Goal: Check status: Check status

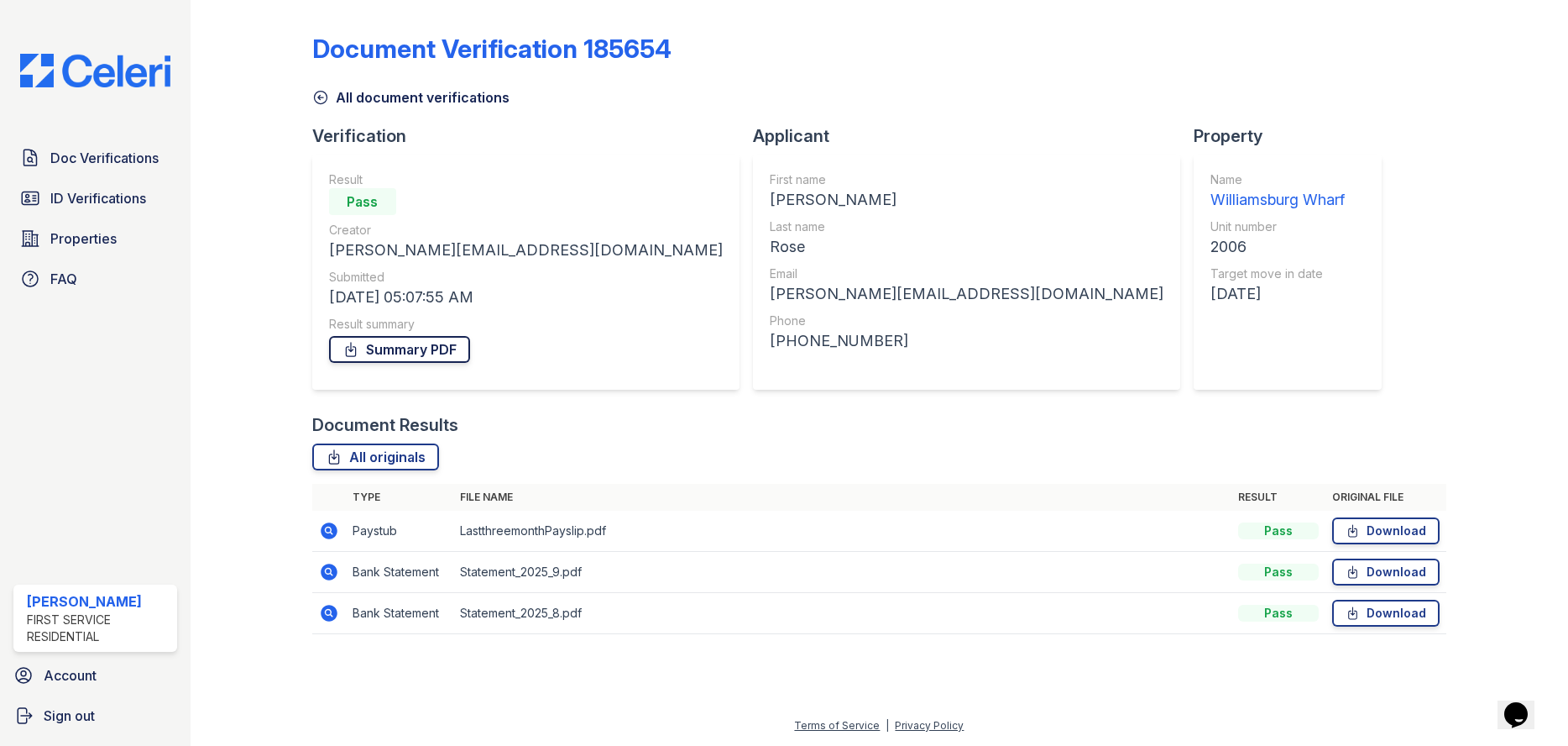
click at [375, 347] on link "Summary PDF" at bounding box center [400, 349] width 141 height 27
click at [116, 192] on span "ID Verifications" at bounding box center [97, 197] width 96 height 20
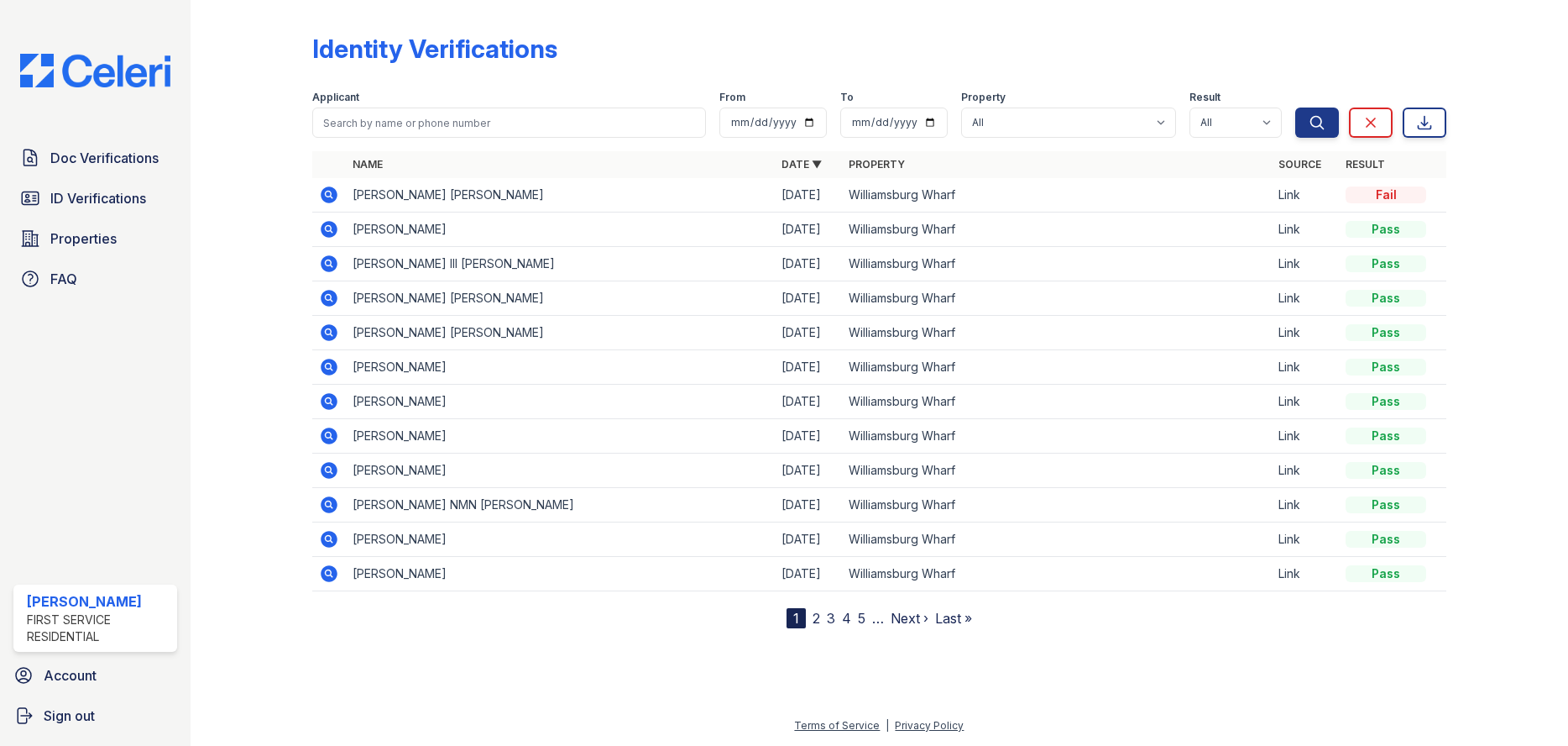
click at [325, 299] on icon at bounding box center [328, 297] width 20 height 20
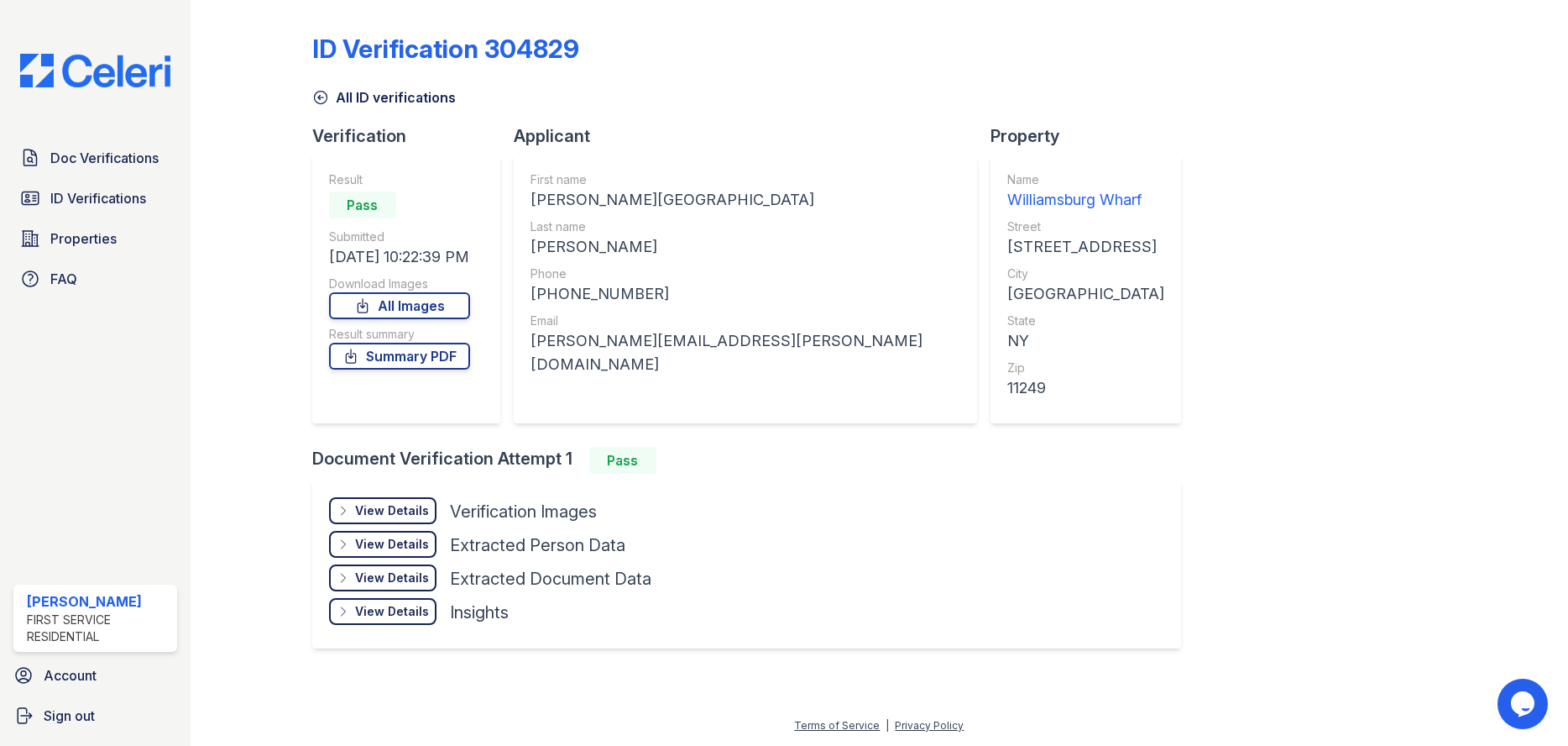
click at [336, 508] on div "View Details Details" at bounding box center [382, 510] width 108 height 27
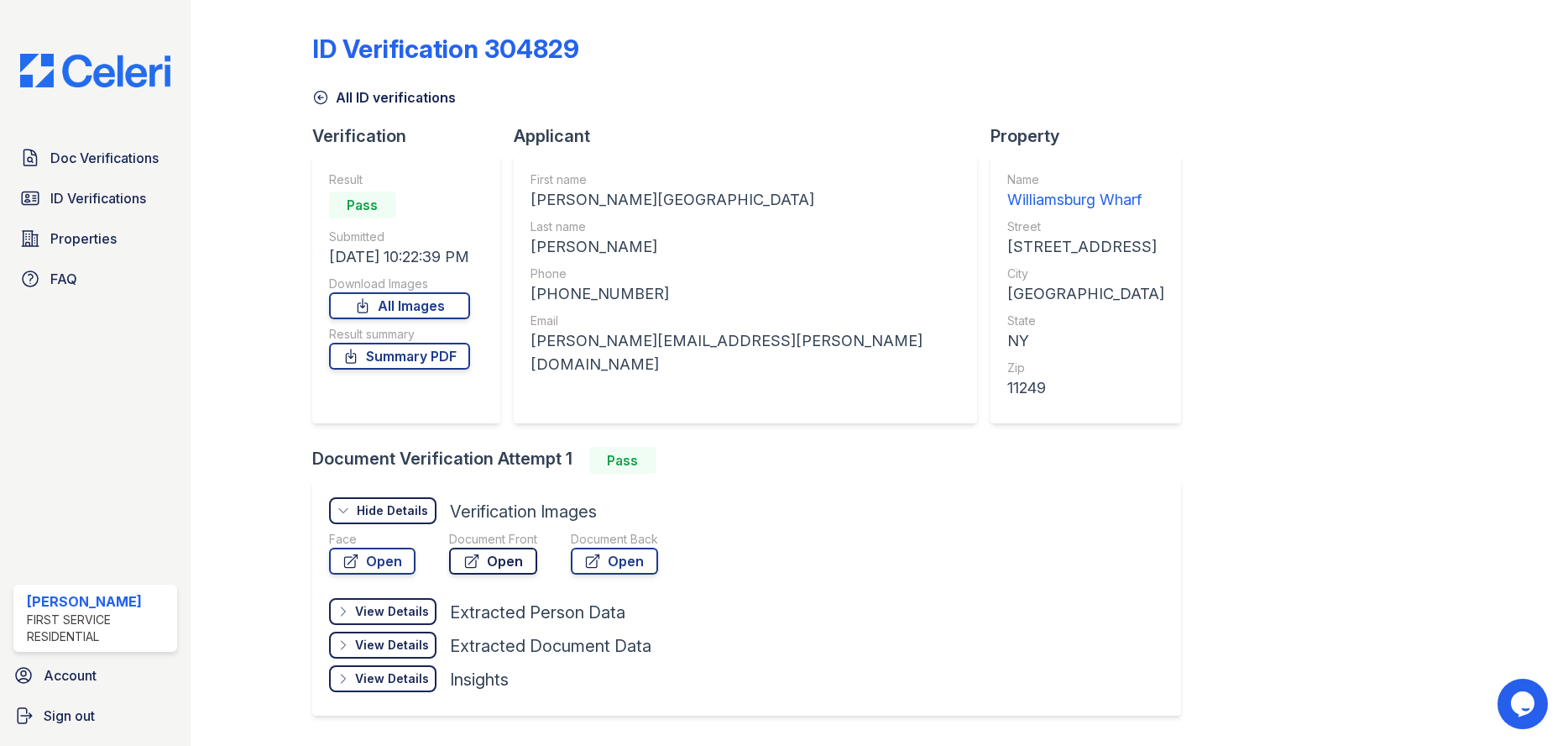
click at [505, 562] on link "Open" at bounding box center [493, 560] width 88 height 27
click at [368, 364] on link "Summary PDF" at bounding box center [400, 356] width 141 height 27
click at [124, 174] on link "Doc Verifications" at bounding box center [96, 158] width 164 height 34
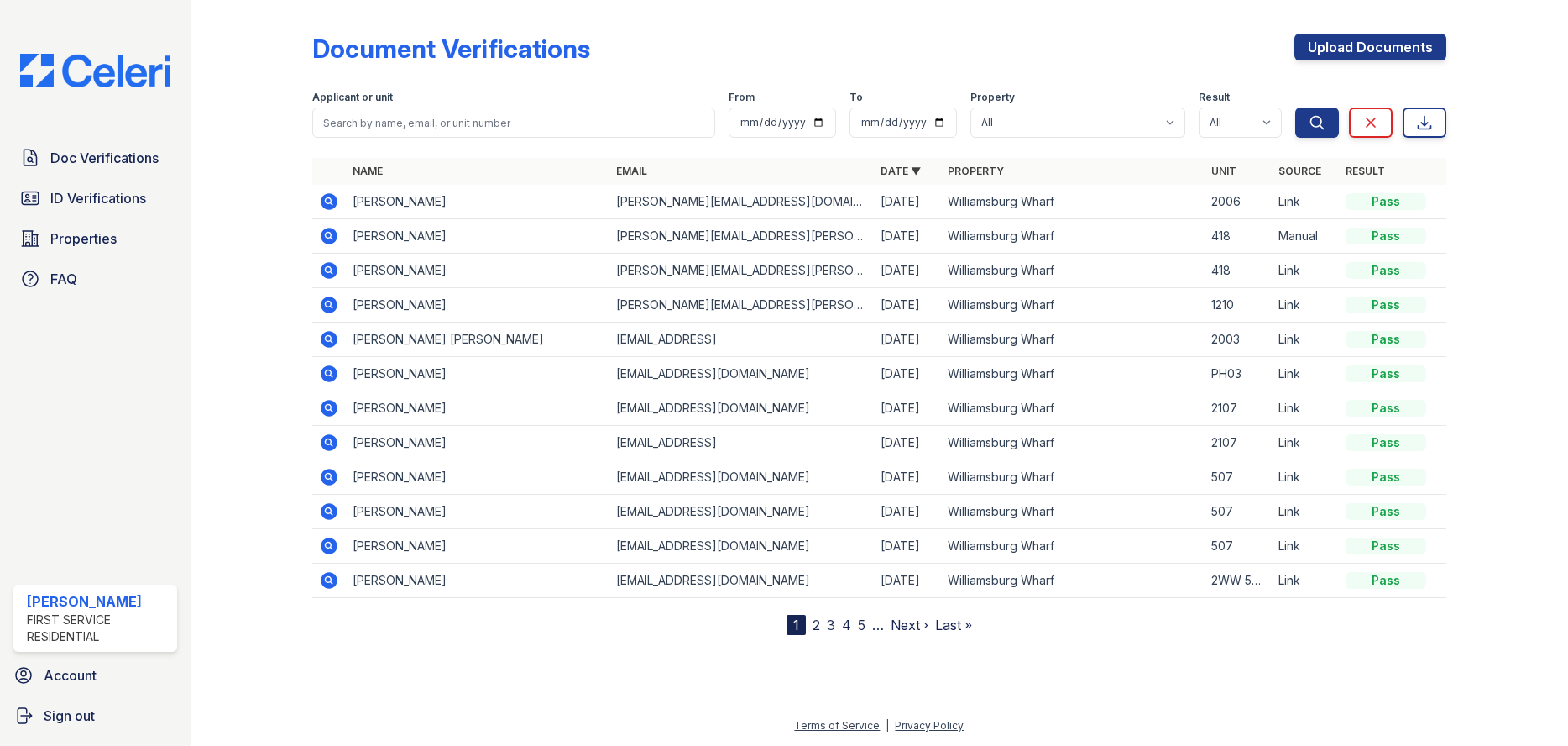
click at [331, 307] on icon at bounding box center [328, 304] width 20 height 20
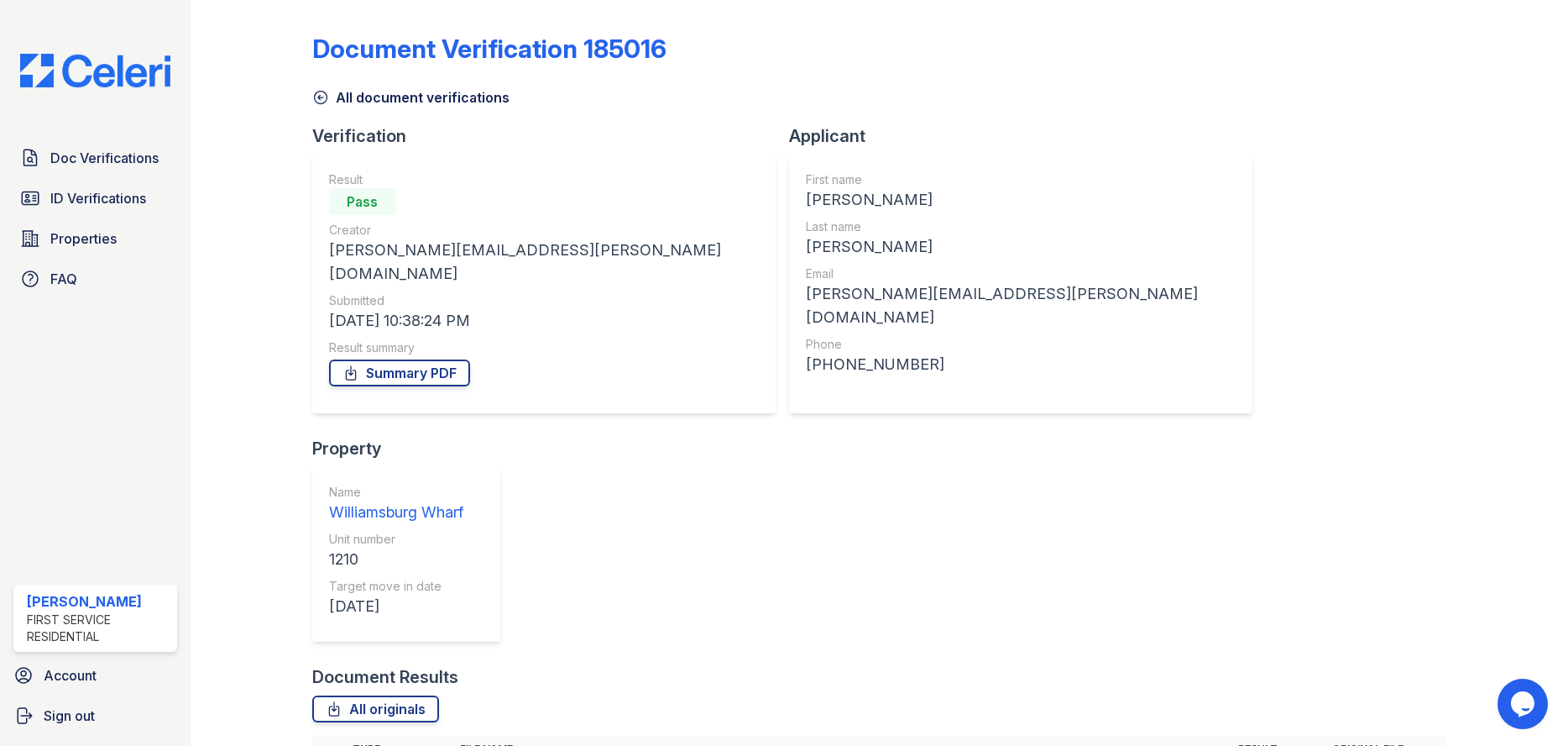
scroll to position [191, 0]
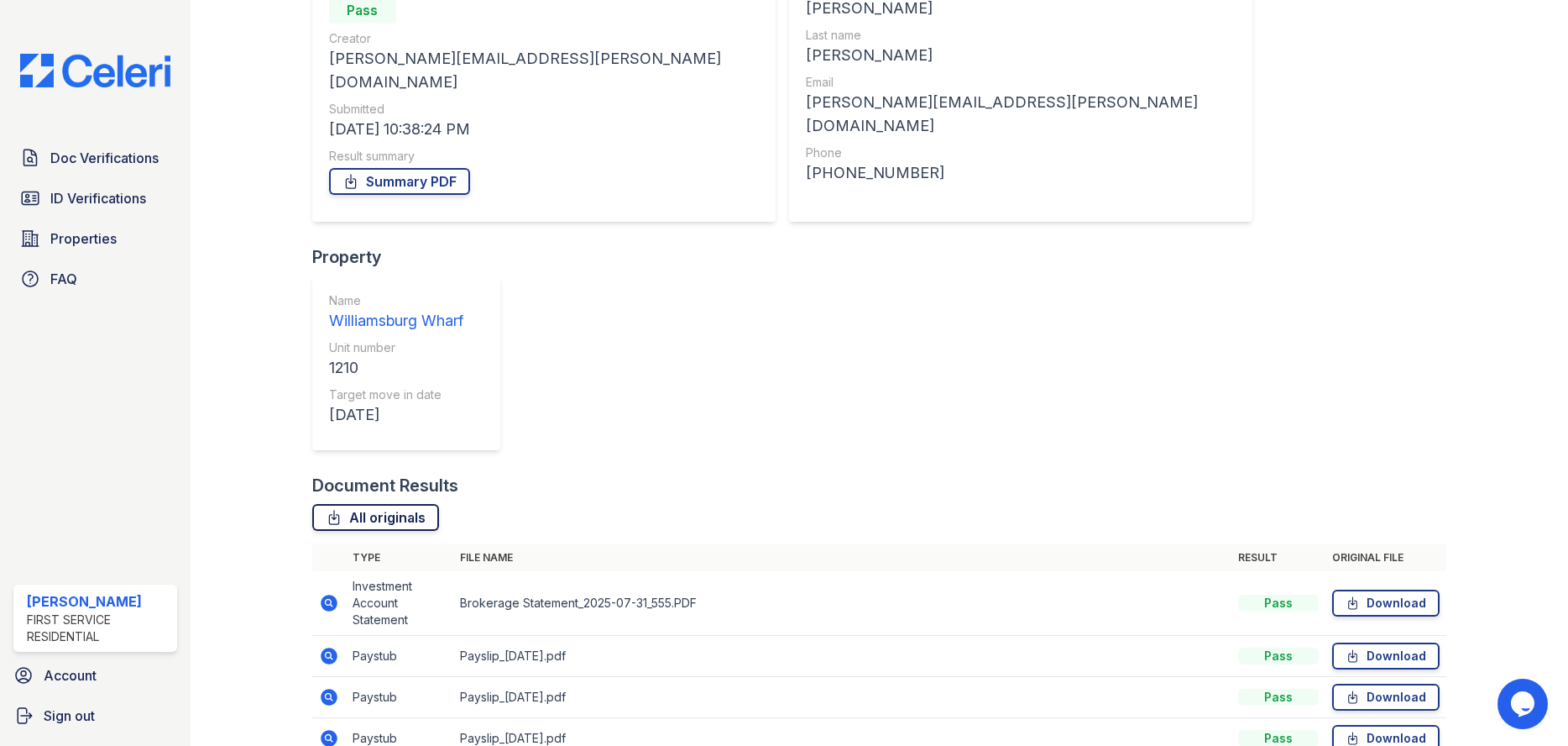
click at [356, 504] on link "All originals" at bounding box center [375, 517] width 127 height 27
click at [244, 78] on div at bounding box center [264, 378] width 95 height 1125
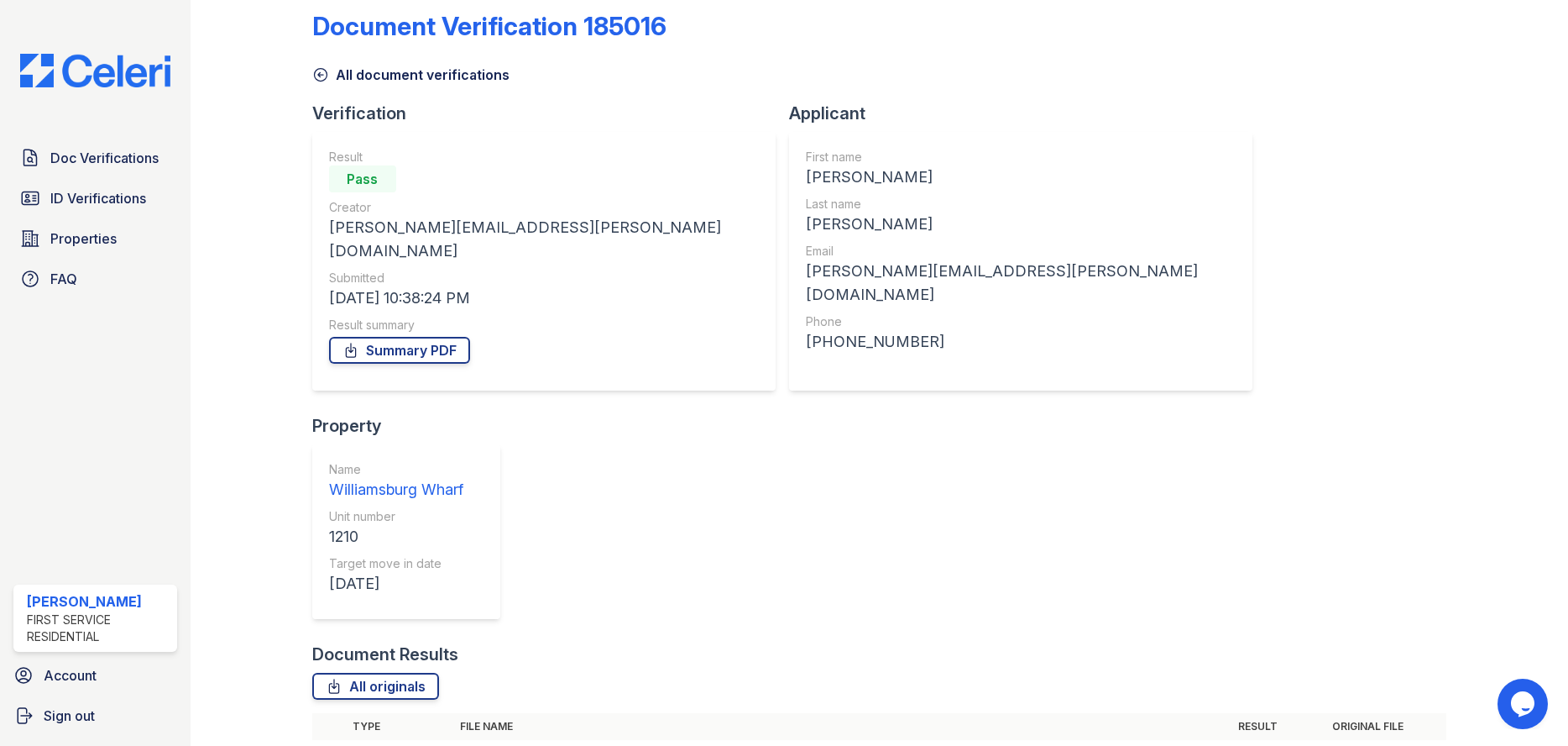
scroll to position [0, 0]
